Goal: Information Seeking & Learning: Find specific fact

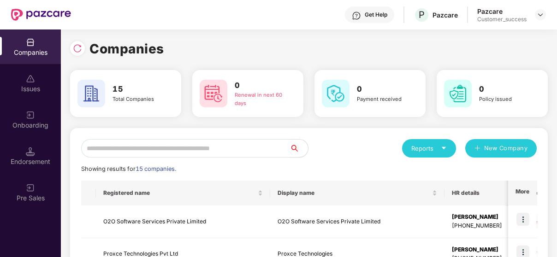
click at [154, 142] on input "text" at bounding box center [185, 148] width 209 height 18
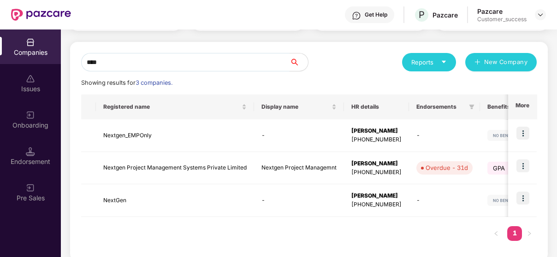
scroll to position [89, 0]
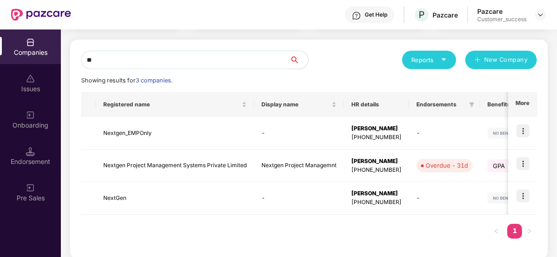
type input "*"
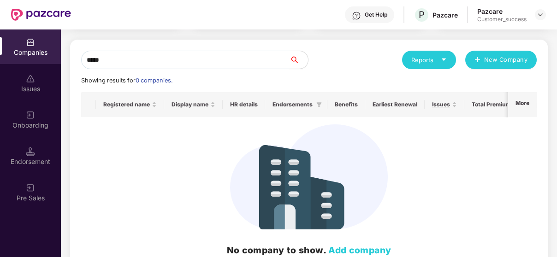
scroll to position [31, 0]
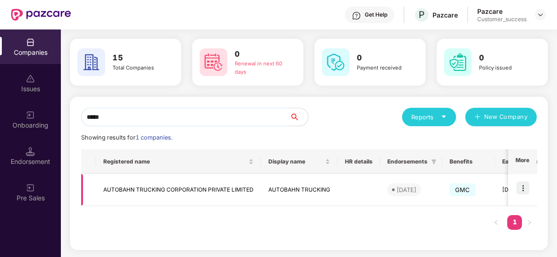
type input "*****"
click at [523, 186] on img at bounding box center [523, 188] width 13 height 13
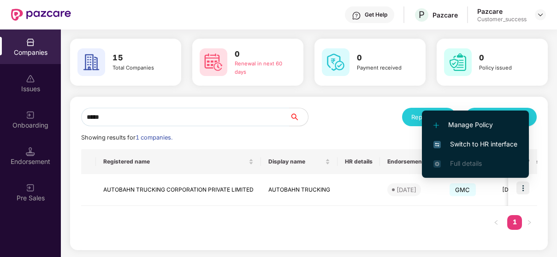
click at [516, 137] on li "Switch to HR interface" at bounding box center [475, 144] width 107 height 19
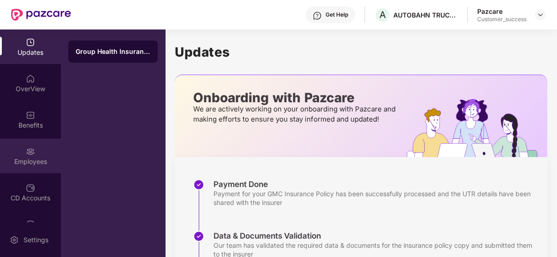
click at [20, 164] on div "Employees" at bounding box center [30, 161] width 61 height 9
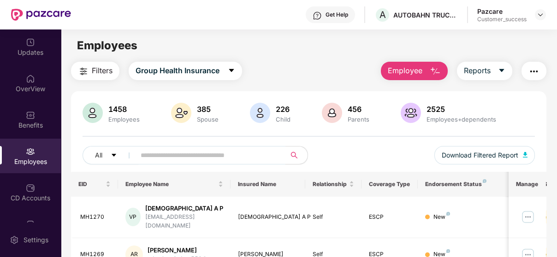
click at [206, 152] on input "text" at bounding box center [207, 156] width 132 height 14
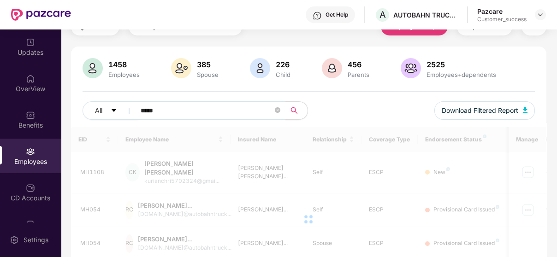
scroll to position [29, 0]
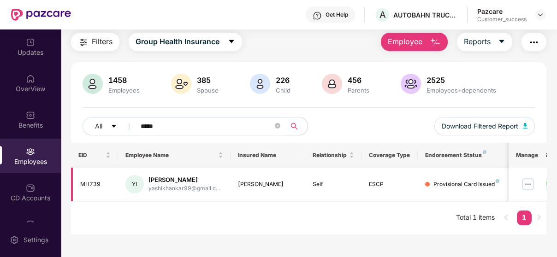
type input "*****"
click at [532, 187] on img at bounding box center [528, 184] width 15 height 15
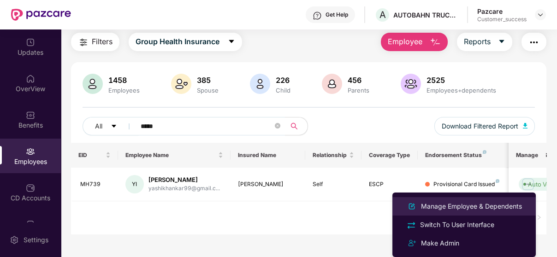
click at [493, 206] on div "Manage Employee & Dependents" at bounding box center [471, 207] width 105 height 10
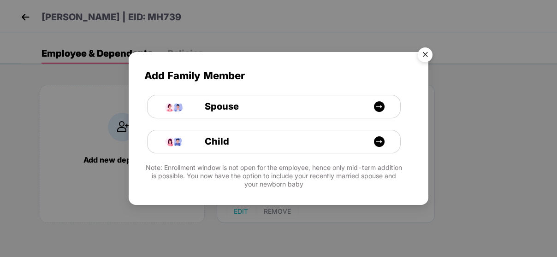
click at [426, 54] on img "Close" at bounding box center [425, 56] width 26 height 26
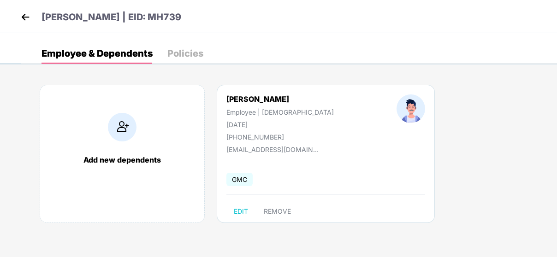
drag, startPoint x: 156, startPoint y: 15, endPoint x: 193, endPoint y: 23, distance: 38.2
click at [193, 23] on div "[PERSON_NAME] | EID: MH739" at bounding box center [278, 16] width 557 height 33
copy p "MH739"
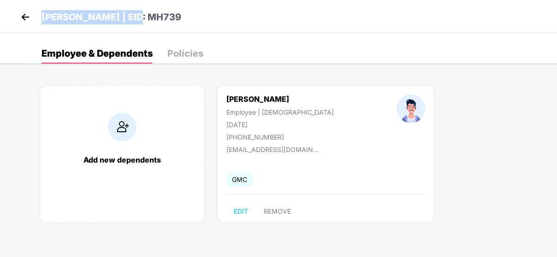
drag, startPoint x: 43, startPoint y: 16, endPoint x: 127, endPoint y: 18, distance: 84.0
click at [127, 18] on p "[PERSON_NAME] | EID: MH739" at bounding box center [112, 17] width 140 height 14
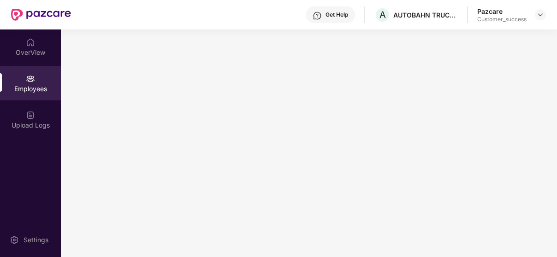
copy p "[PERSON_NAME]"
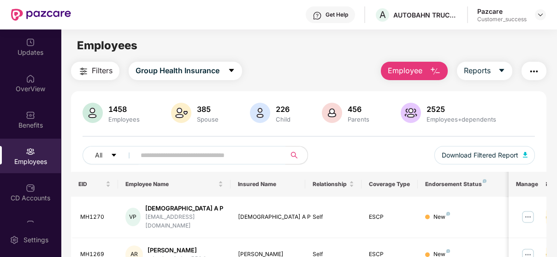
click at [212, 162] on input "text" at bounding box center [207, 156] width 132 height 14
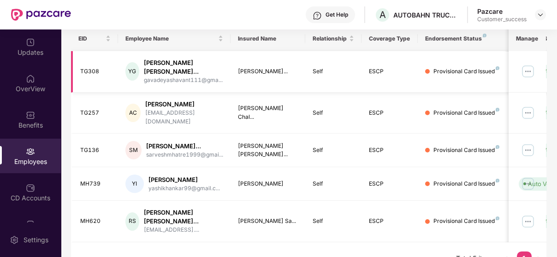
scroll to position [156, 0]
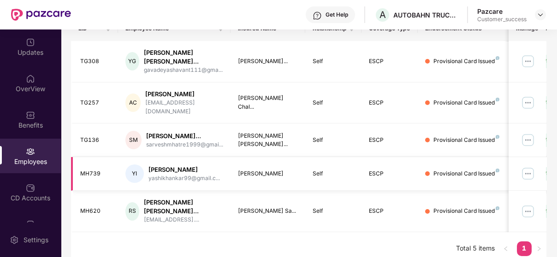
type input "****"
click at [531, 167] on img at bounding box center [528, 174] width 15 height 15
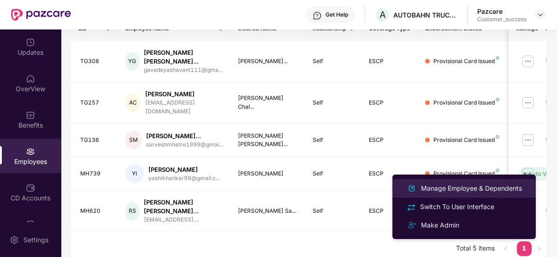
click at [500, 186] on div "Manage Employee & Dependents" at bounding box center [471, 189] width 105 height 10
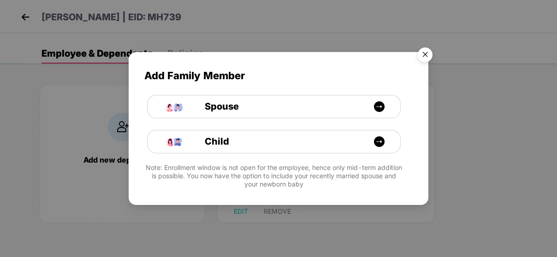
click at [416, 56] on img "Close" at bounding box center [425, 56] width 26 height 26
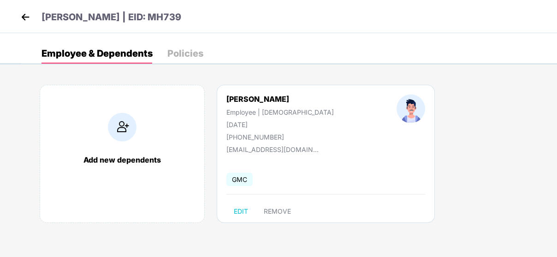
drag, startPoint x: 227, startPoint y: 95, endPoint x: 297, endPoint y: 94, distance: 70.1
click at [297, 94] on div "[PERSON_NAME] Employee | [DEMOGRAPHIC_DATA] [DATE] [PHONE_NUMBER] [EMAIL_ADDRES…" at bounding box center [326, 154] width 218 height 138
copy div "[PERSON_NAME]"
drag, startPoint x: 226, startPoint y: 124, endPoint x: 272, endPoint y: 125, distance: 46.6
click at [272, 125] on div "[PERSON_NAME] Employee | [DEMOGRAPHIC_DATA] [DATE] [PHONE_NUMBER]" at bounding box center [280, 118] width 170 height 47
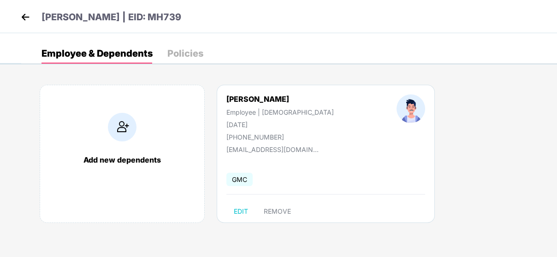
copy div "[DATE]"
click at [26, 11] on img at bounding box center [25, 17] width 14 height 14
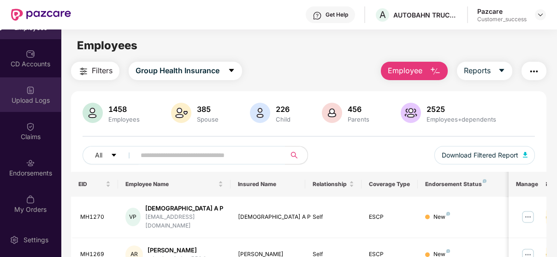
scroll to position [97, 0]
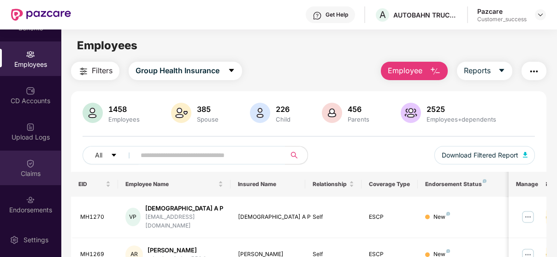
click at [37, 160] on div "Claims" at bounding box center [30, 168] width 61 height 35
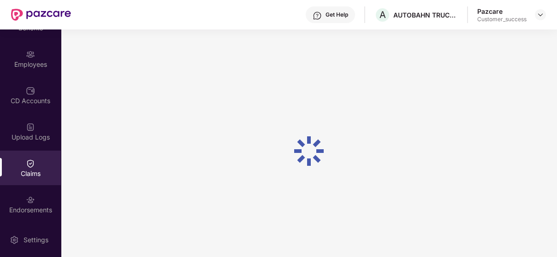
scroll to position [0, 0]
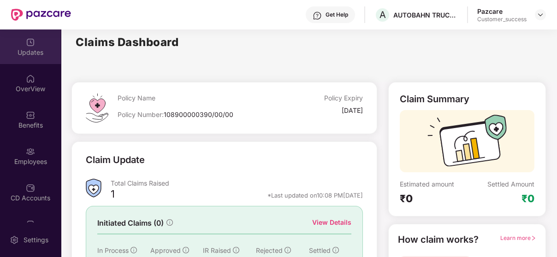
click at [37, 55] on div "Updates" at bounding box center [30, 52] width 61 height 9
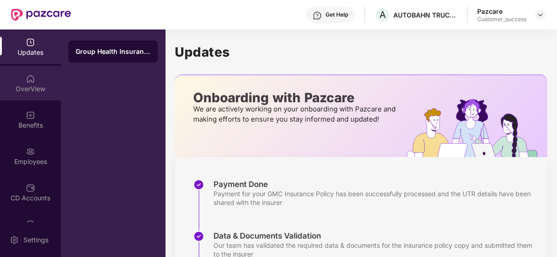
click at [31, 79] on img at bounding box center [30, 78] width 9 height 9
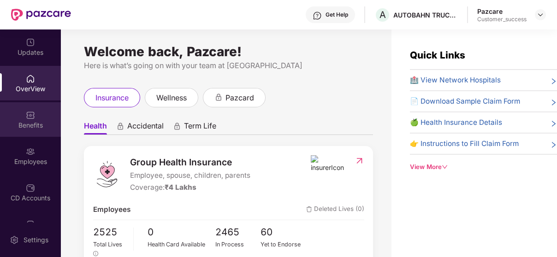
click at [35, 116] on div "Benefits" at bounding box center [30, 119] width 61 height 35
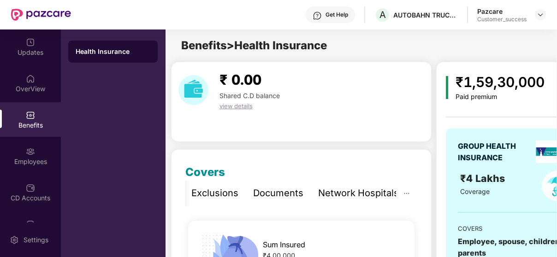
click at [383, 193] on div "Network Hospitals" at bounding box center [358, 193] width 81 height 14
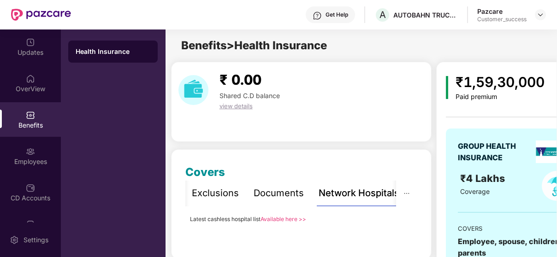
click at [274, 220] on link "Available here >>" at bounding box center [284, 219] width 46 height 7
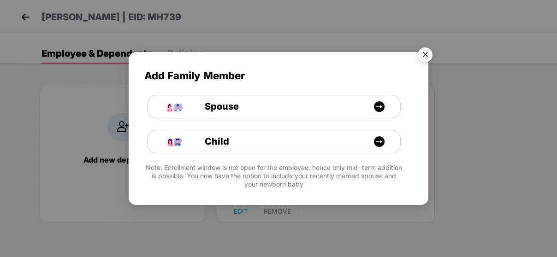
click at [425, 56] on img "Close" at bounding box center [425, 56] width 26 height 26
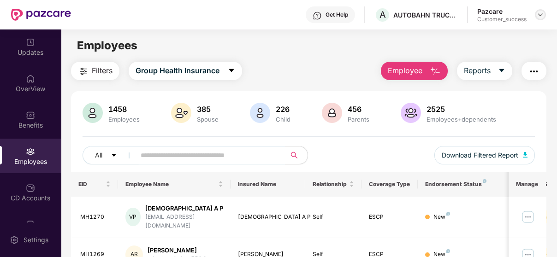
click at [539, 15] on img at bounding box center [540, 14] width 7 height 7
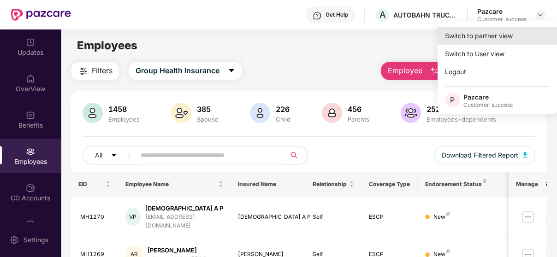
click at [500, 37] on div "Switch to partner view" at bounding box center [498, 36] width 120 height 18
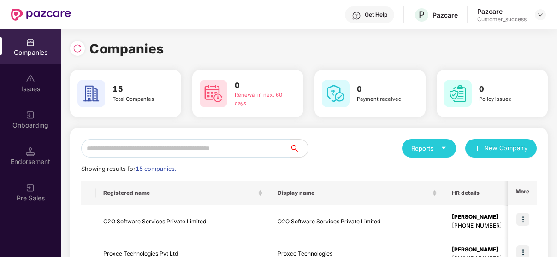
click at [210, 143] on input "text" at bounding box center [185, 148] width 209 height 18
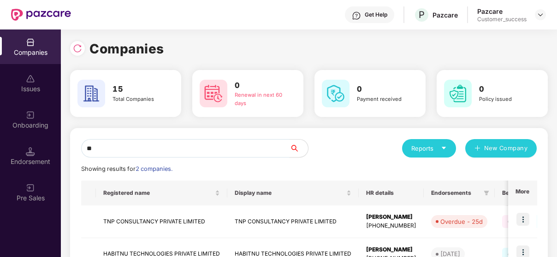
type input "*"
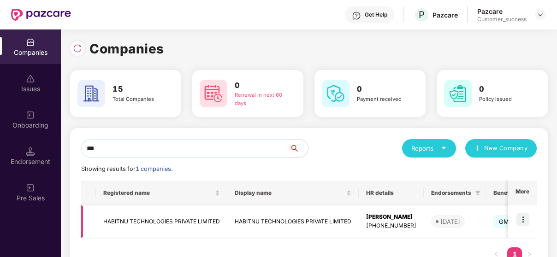
type input "***"
click at [519, 221] on img at bounding box center [523, 219] width 13 height 13
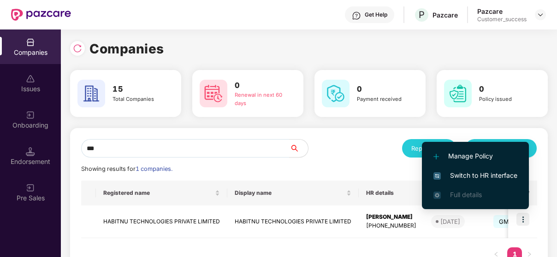
click at [500, 179] on span "Switch to HR interface" at bounding box center [476, 176] width 84 height 10
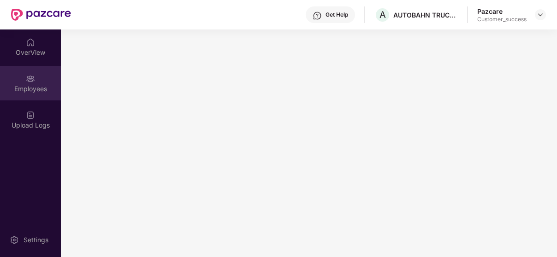
click at [25, 86] on div "Employees" at bounding box center [30, 88] width 61 height 9
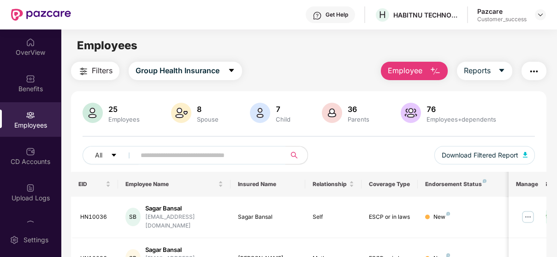
click at [149, 151] on input "text" at bounding box center [207, 156] width 132 height 14
type input "*"
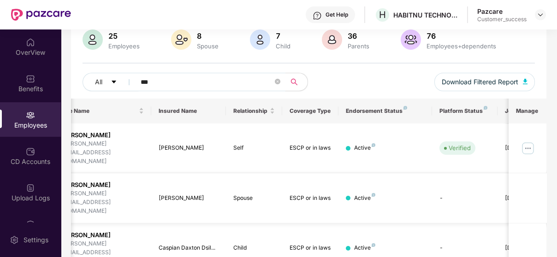
scroll to position [0, 89]
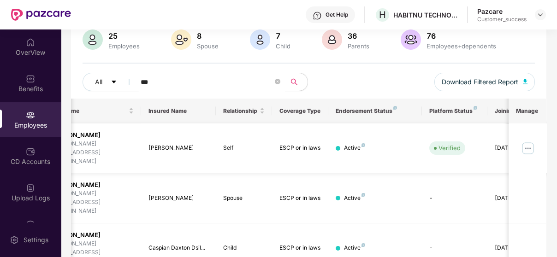
type input "***"
click at [529, 141] on img at bounding box center [528, 148] width 15 height 15
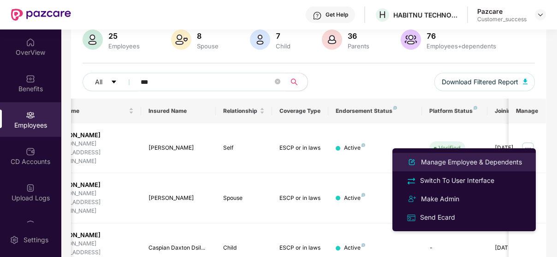
click at [488, 159] on div "Manage Employee & Dependents" at bounding box center [471, 162] width 105 height 10
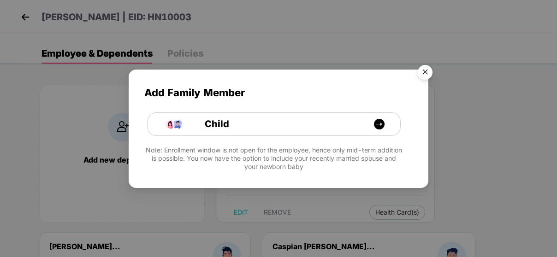
click at [422, 66] on img "Close" at bounding box center [425, 74] width 26 height 26
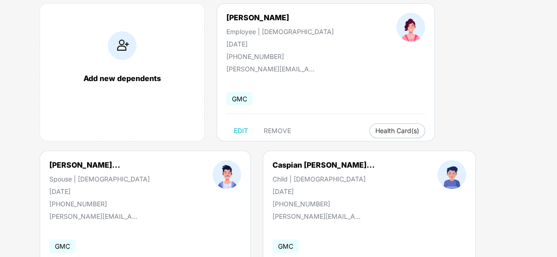
scroll to position [0, 0]
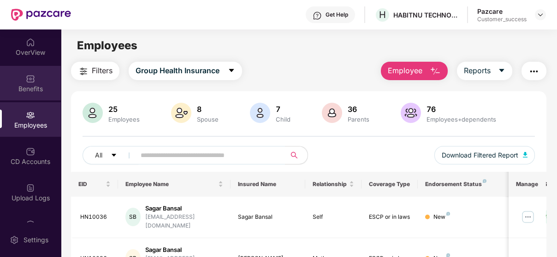
click at [36, 97] on div "Benefits" at bounding box center [30, 83] width 61 height 35
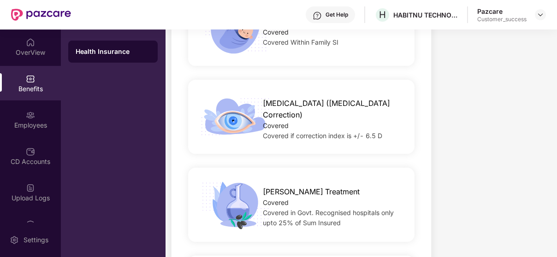
scroll to position [1409, 0]
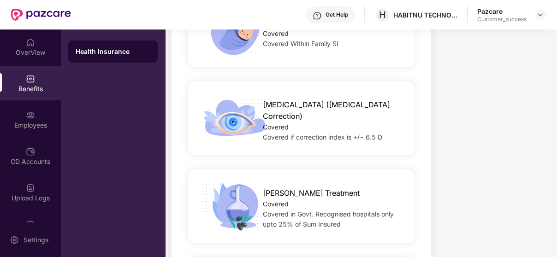
click at [117, 67] on div "Health Insurance" at bounding box center [113, 144] width 104 height 228
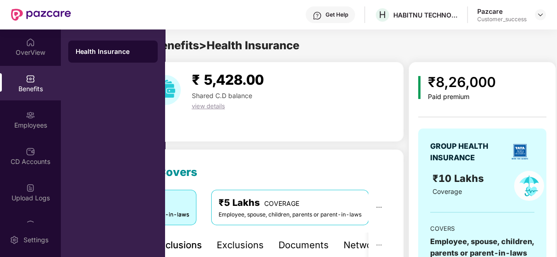
scroll to position [0, 0]
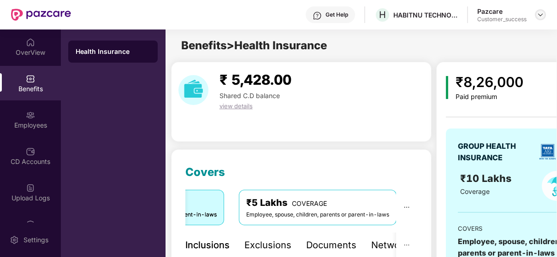
click at [536, 10] on div at bounding box center [540, 14] width 11 height 11
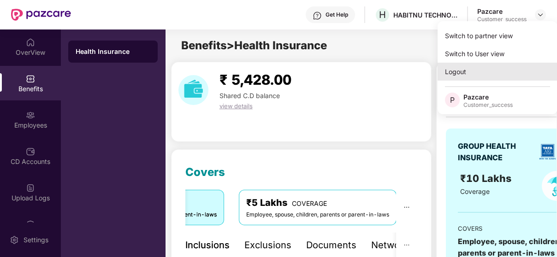
click at [494, 66] on div "Logout" at bounding box center [498, 72] width 120 height 18
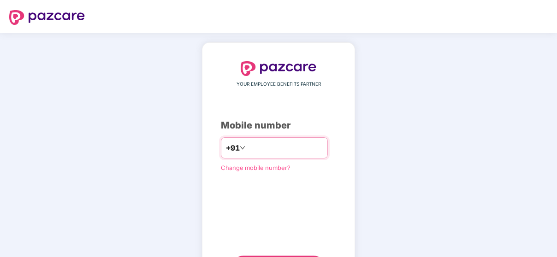
click at [279, 143] on input "number" at bounding box center [285, 148] width 76 height 15
paste input "*"
click at [279, 143] on input "number" at bounding box center [285, 148] width 76 height 15
type input "**********"
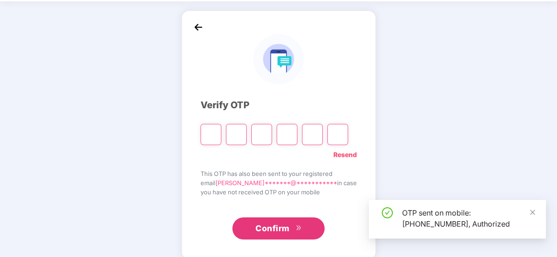
scroll to position [32, 0]
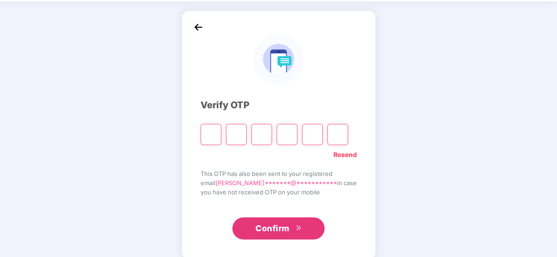
paste input "*"
type input "*"
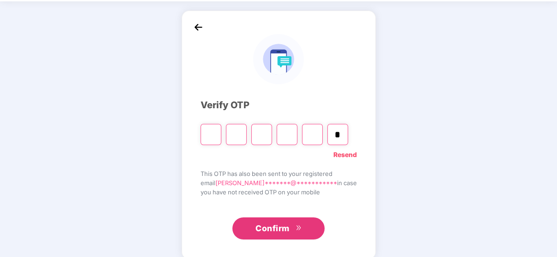
type input "*"
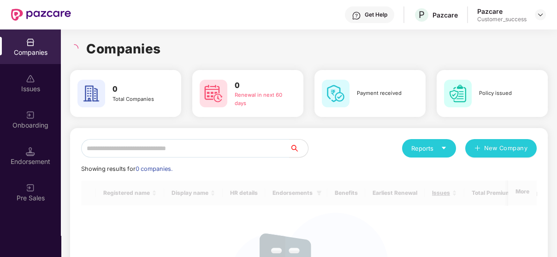
scroll to position [0, 0]
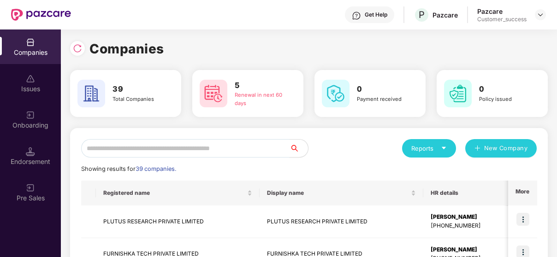
click at [177, 149] on input "text" at bounding box center [185, 148] width 209 height 18
paste input "**********"
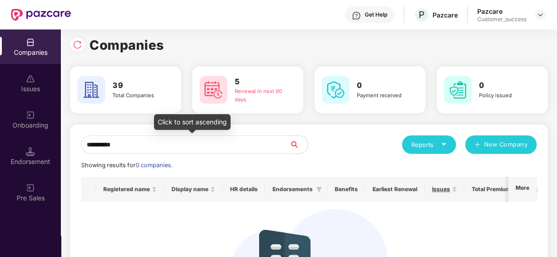
scroll to position [3, 0]
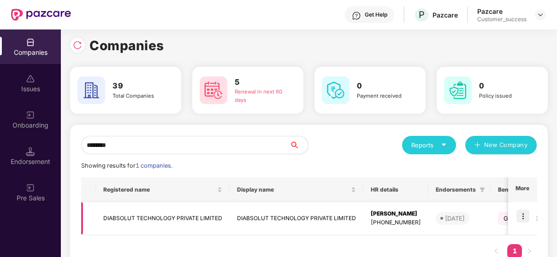
type input "********"
click at [525, 212] on img at bounding box center [523, 216] width 13 height 13
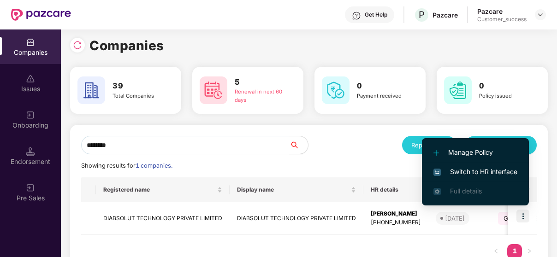
click at [498, 172] on span "Switch to HR interface" at bounding box center [476, 172] width 84 height 10
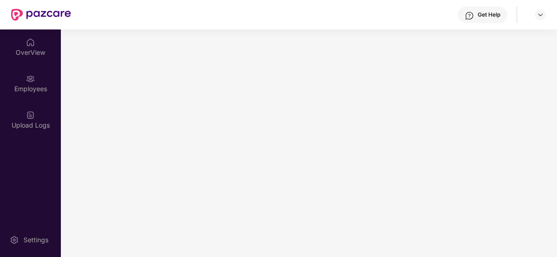
click at [498, 172] on main at bounding box center [309, 144] width 496 height 228
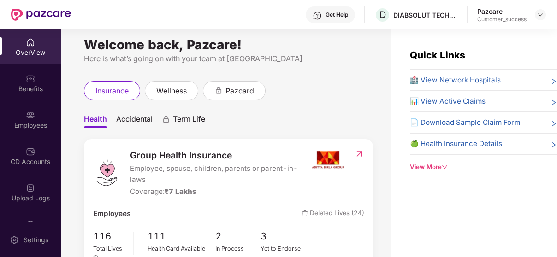
scroll to position [4, 0]
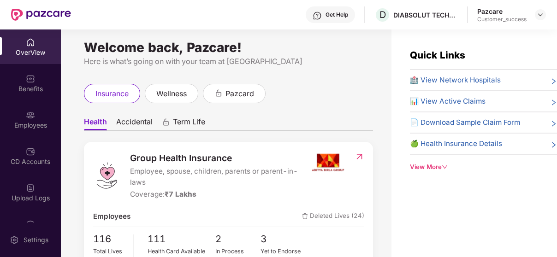
click at [360, 157] on img at bounding box center [360, 156] width 10 height 9
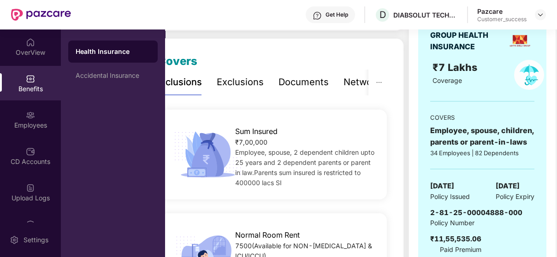
scroll to position [111, 0]
click at [528, 77] on img at bounding box center [529, 75] width 30 height 30
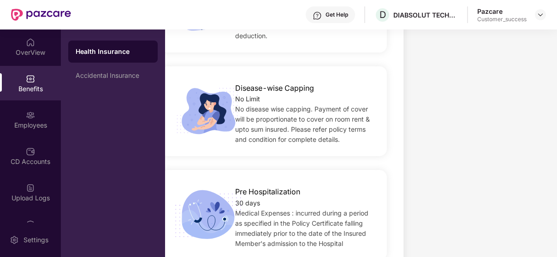
scroll to position [475, 0]
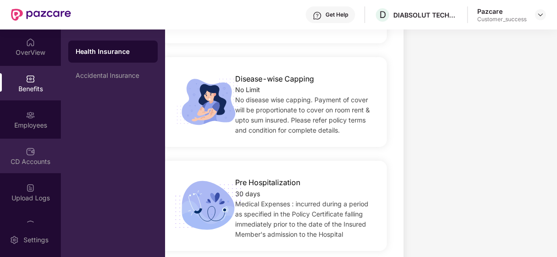
click at [31, 152] on img at bounding box center [30, 151] width 9 height 9
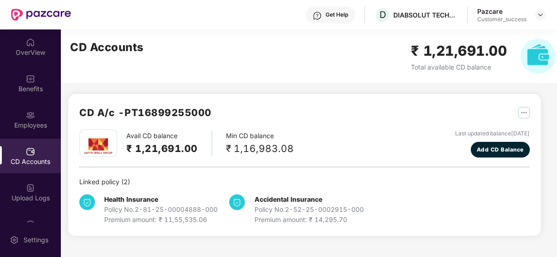
scroll to position [0, 0]
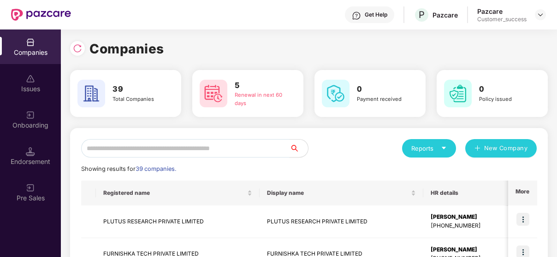
click at [206, 139] on input "text" at bounding box center [185, 148] width 209 height 18
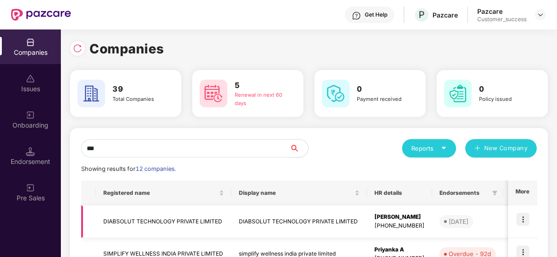
type input "***"
click at [183, 227] on td "DIABSOLUT TECHNOLOGY PRIVATE LIMITED" at bounding box center [164, 222] width 136 height 33
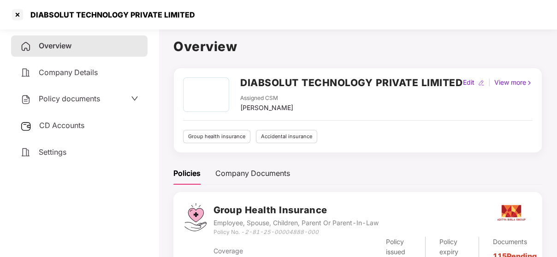
click at [101, 98] on div "Policy documents" at bounding box center [79, 99] width 118 height 12
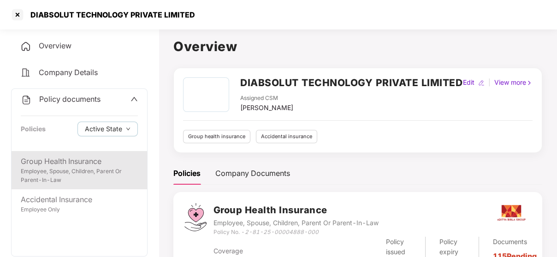
click at [63, 163] on div "Group Health Insurance" at bounding box center [79, 162] width 117 height 12
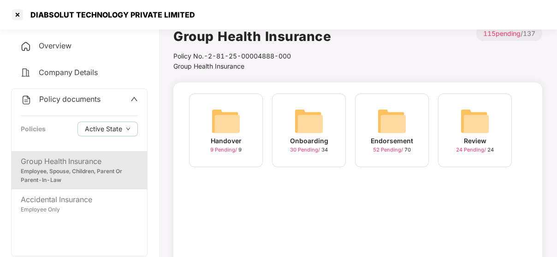
scroll to position [11, 0]
click at [307, 123] on img at bounding box center [309, 121] width 30 height 30
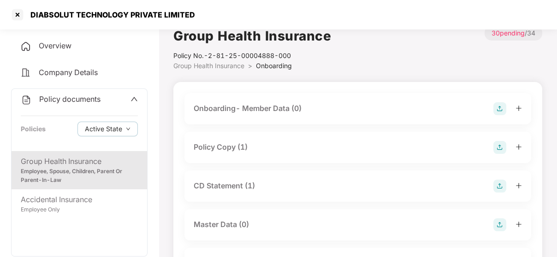
click at [284, 138] on div "Policy Copy (1)" at bounding box center [358, 147] width 347 height 31
click at [221, 141] on div "Policy Copy (1)" at bounding box center [358, 147] width 328 height 13
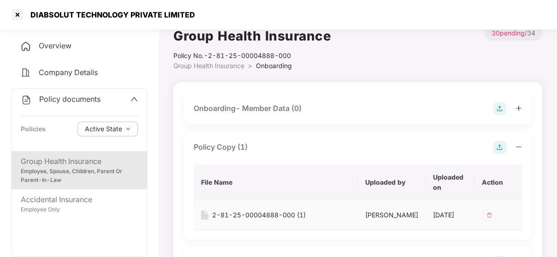
click at [241, 218] on div "2-81-25-00004888-000 (1)" at bounding box center [259, 215] width 94 height 10
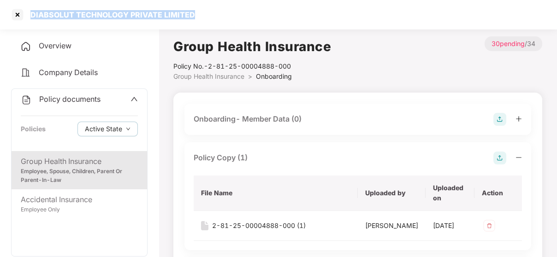
drag, startPoint x: 32, startPoint y: 13, endPoint x: 202, endPoint y: 6, distance: 170.4
click at [202, 6] on div "DIABSOLUT TECHNOLOGY PRIVATE LIMITED" at bounding box center [278, 15] width 557 height 30
copy div "DIABSOLUT TECHNOLOGY PRIVATE LIMITED"
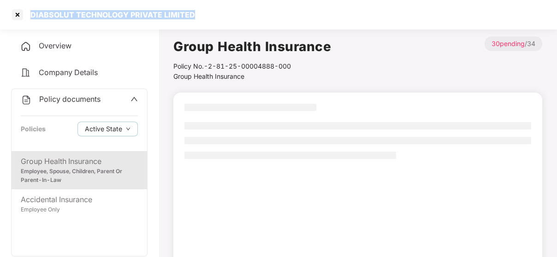
scroll to position [11, 0]
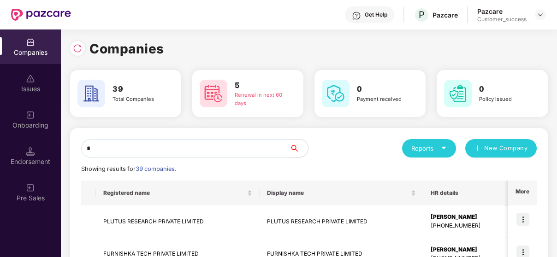
click at [211, 151] on input "*" at bounding box center [185, 148] width 209 height 18
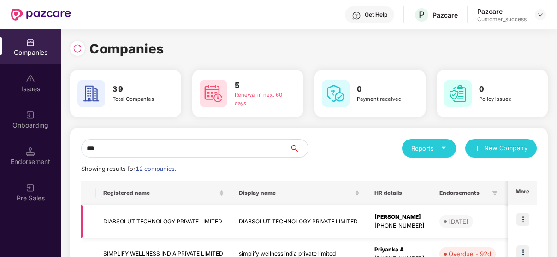
type input "***"
click at [522, 216] on img at bounding box center [523, 219] width 13 height 13
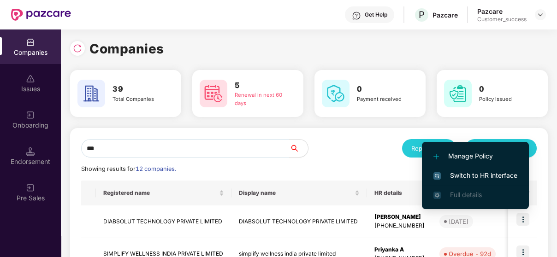
click at [483, 169] on li "Switch to HR interface" at bounding box center [475, 175] width 107 height 19
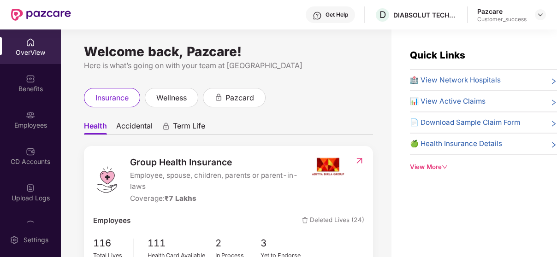
click at [26, 119] on img at bounding box center [30, 115] width 9 height 9
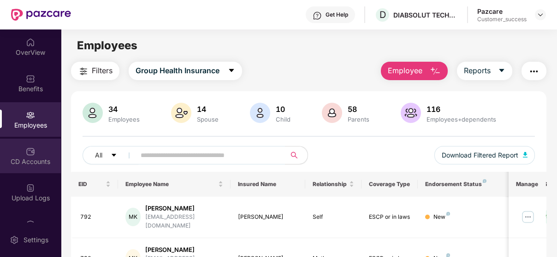
click at [12, 146] on div "CD Accounts" at bounding box center [30, 156] width 61 height 35
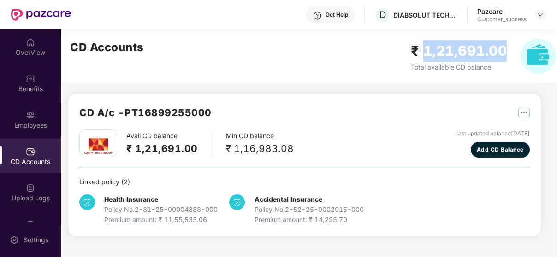
drag, startPoint x: 421, startPoint y: 51, endPoint x: 506, endPoint y: 56, distance: 85.5
click at [506, 56] on h2 "₹ 1,21,691.00" at bounding box center [459, 51] width 96 height 22
copy h2 "1,21,691.00"
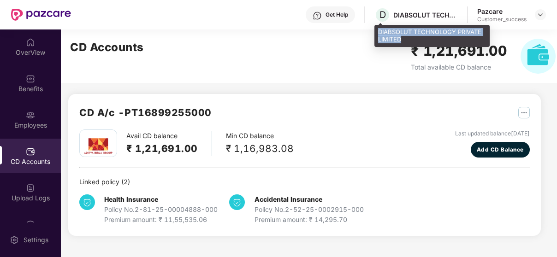
drag, startPoint x: 405, startPoint y: 37, endPoint x: 380, endPoint y: 30, distance: 25.7
click at [380, 30] on div "DIABSOLUT TECHNOLOGY PRIVATE LIMITED" at bounding box center [432, 36] width 115 height 22
copy div "DIABSOLUT TECHNOLOGY PRIVATE LIMITED"
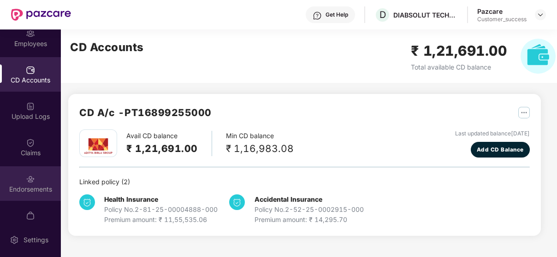
scroll to position [83, 0]
click at [26, 177] on img at bounding box center [30, 177] width 9 height 9
